Goal: Task Accomplishment & Management: Manage account settings

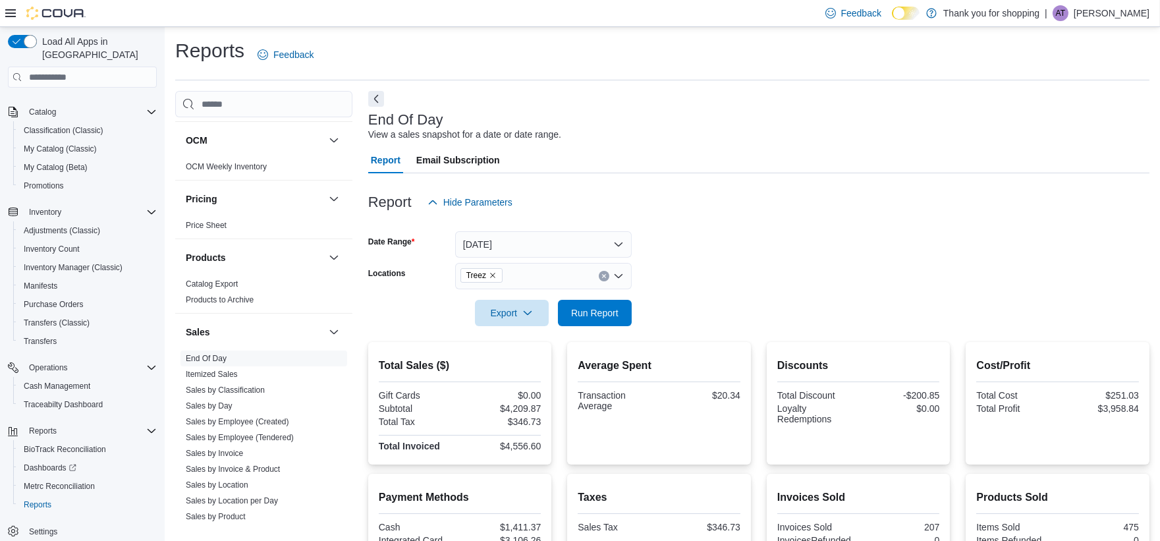
click at [1133, 18] on p "Alfred Torres" at bounding box center [1112, 13] width 76 height 16
drag, startPoint x: 1064, startPoint y: 132, endPoint x: 1070, endPoint y: 129, distance: 6.8
click at [1067, 132] on span "Sign Out" at bounding box center [1065, 127] width 36 height 13
